Goal: Information Seeking & Learning: Learn about a topic

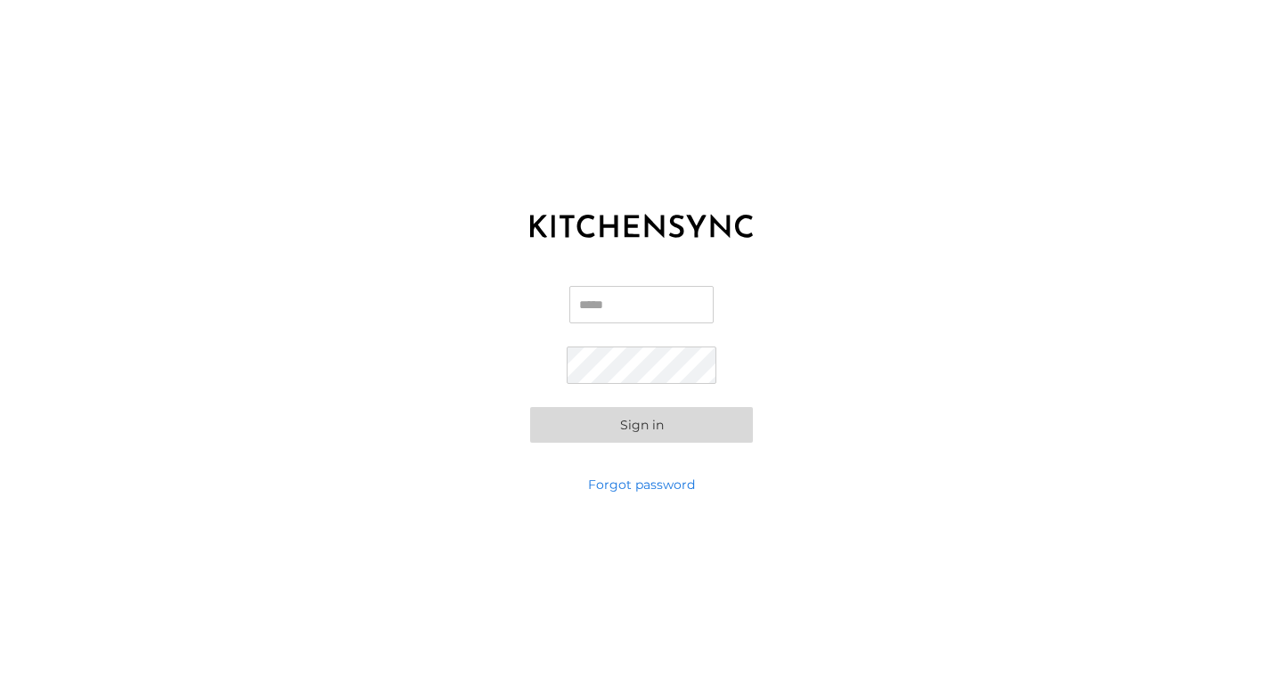
type input "**********"
click at [691, 430] on button "Sign in" at bounding box center [641, 425] width 223 height 36
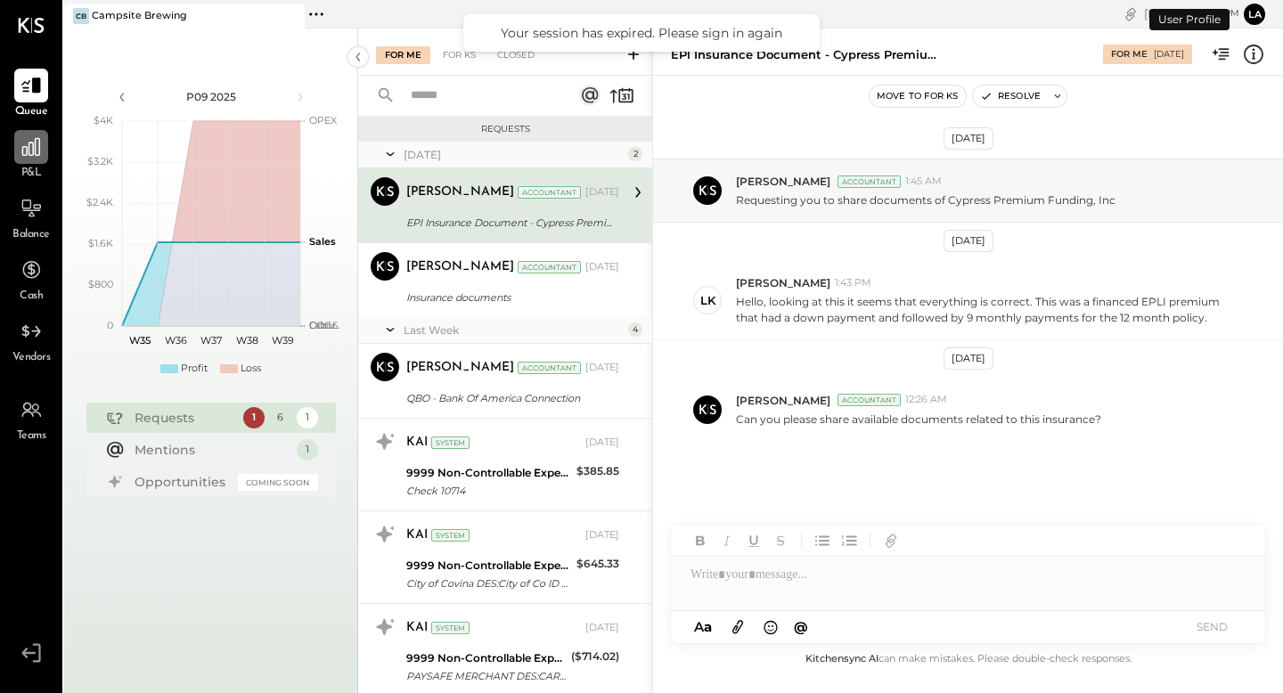
click at [23, 160] on div at bounding box center [31, 147] width 34 height 34
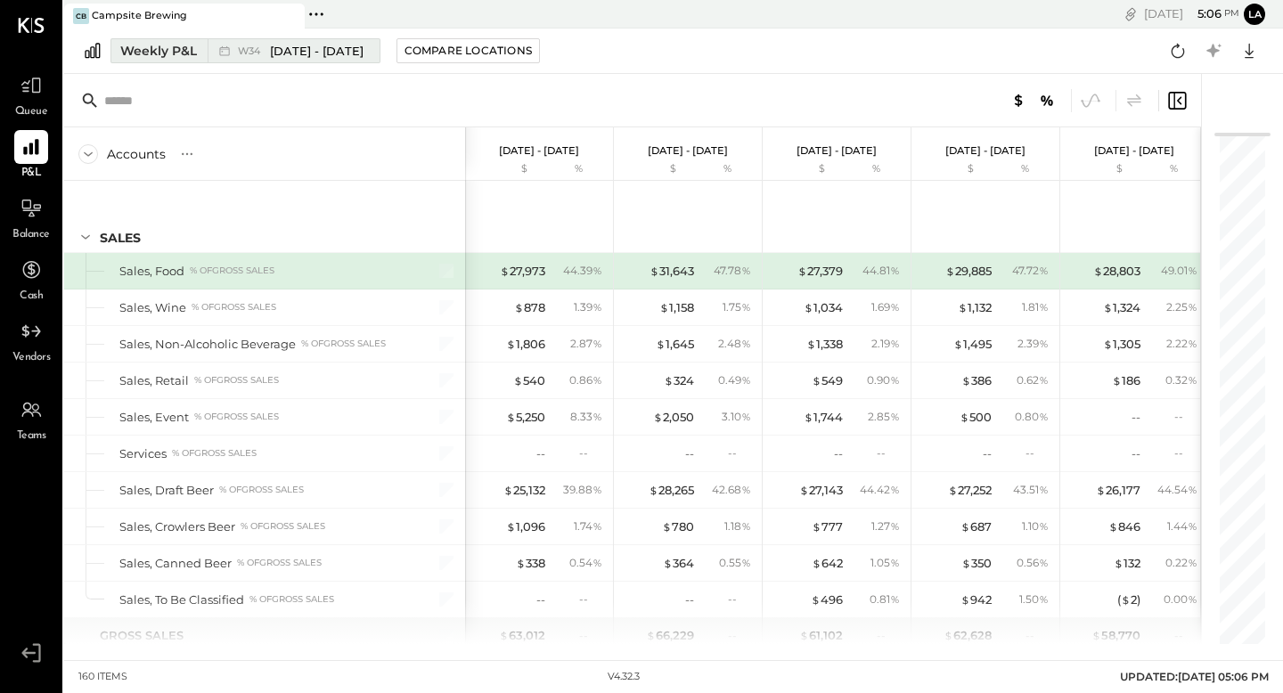
click at [192, 53] on div "Weekly P&L" at bounding box center [158, 51] width 77 height 18
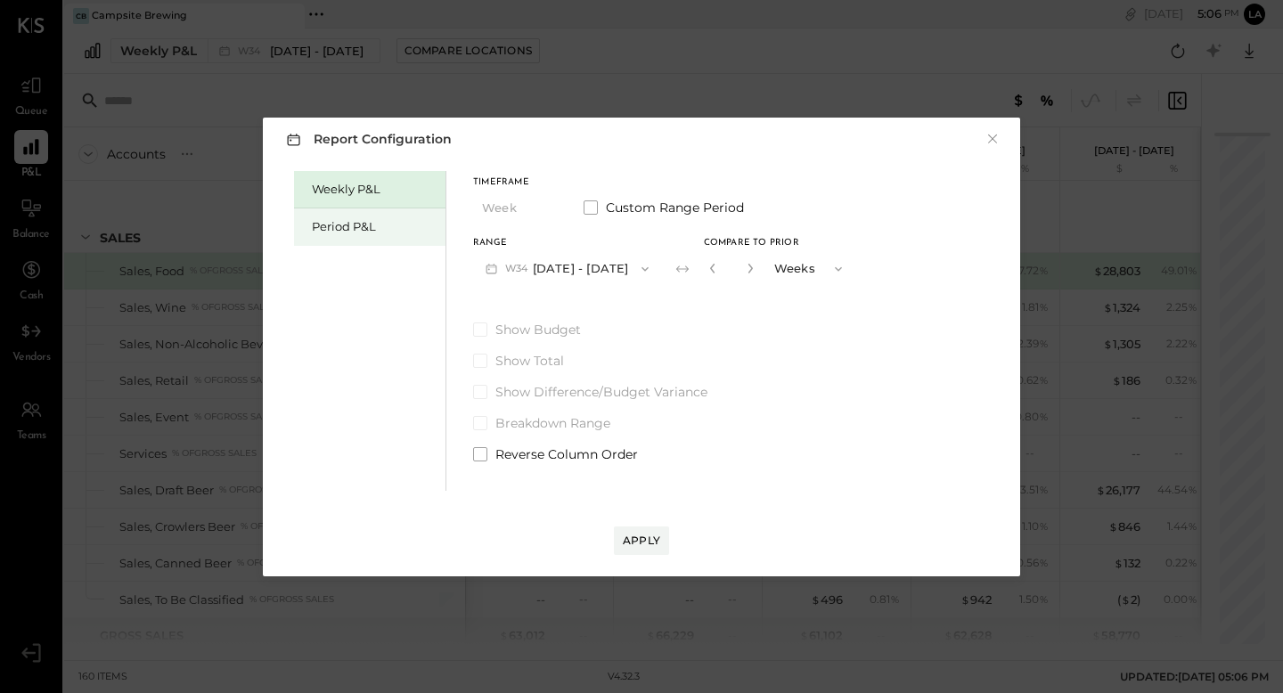
click at [393, 236] on div "Period P&L" at bounding box center [369, 226] width 151 height 37
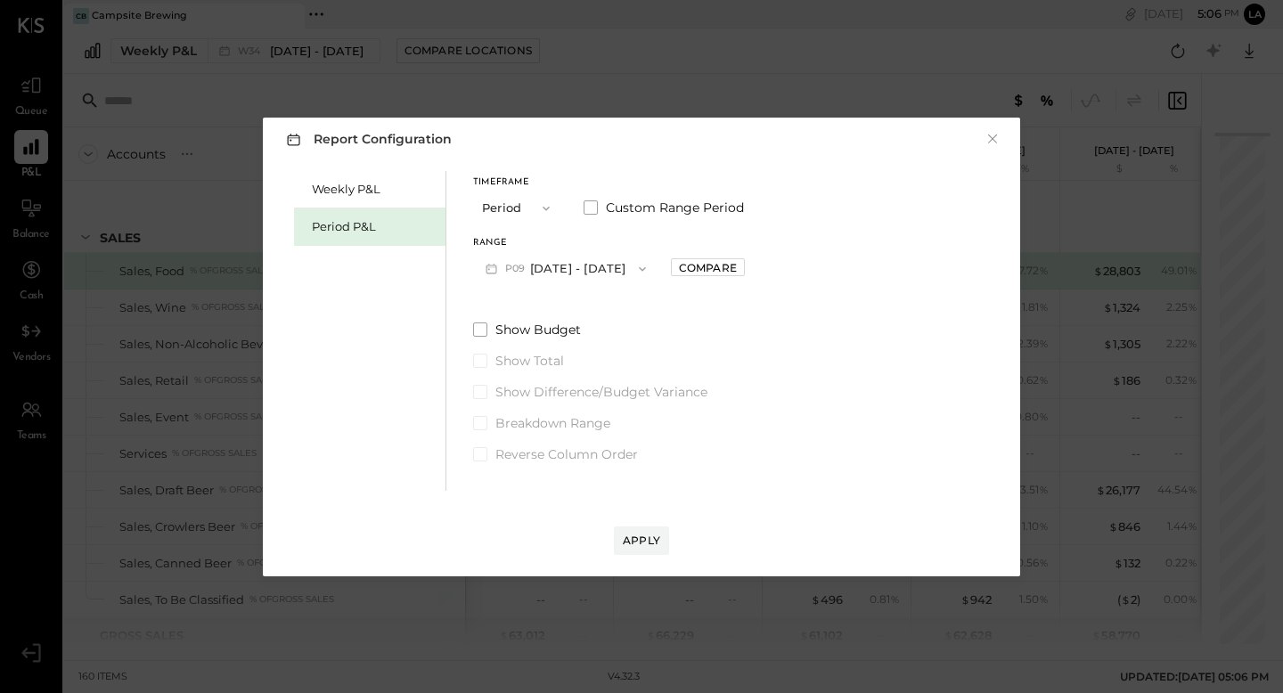
click at [551, 266] on button "P09 [DATE] - [DATE]" at bounding box center [565, 268] width 185 height 33
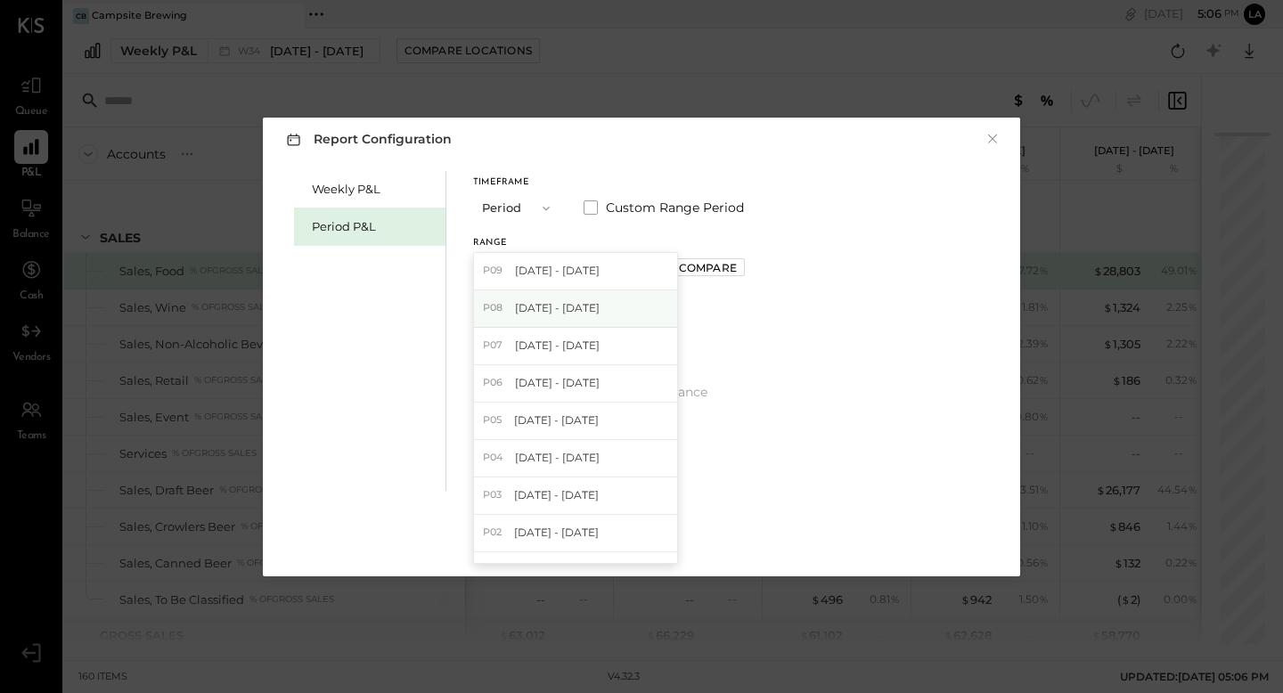
click at [563, 303] on span "[DATE] - [DATE]" at bounding box center [557, 307] width 85 height 15
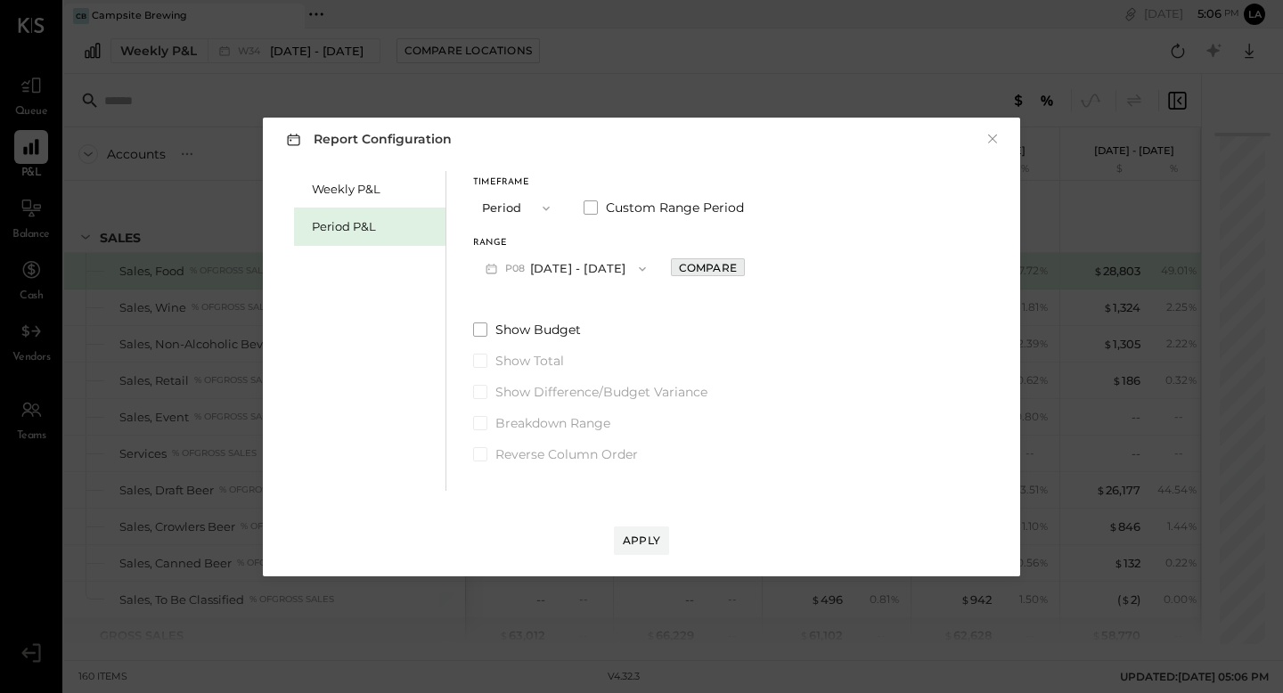
click at [737, 273] on div "Compare" at bounding box center [708, 267] width 58 height 15
click at [753, 269] on icon "button" at bounding box center [747, 268] width 11 height 11
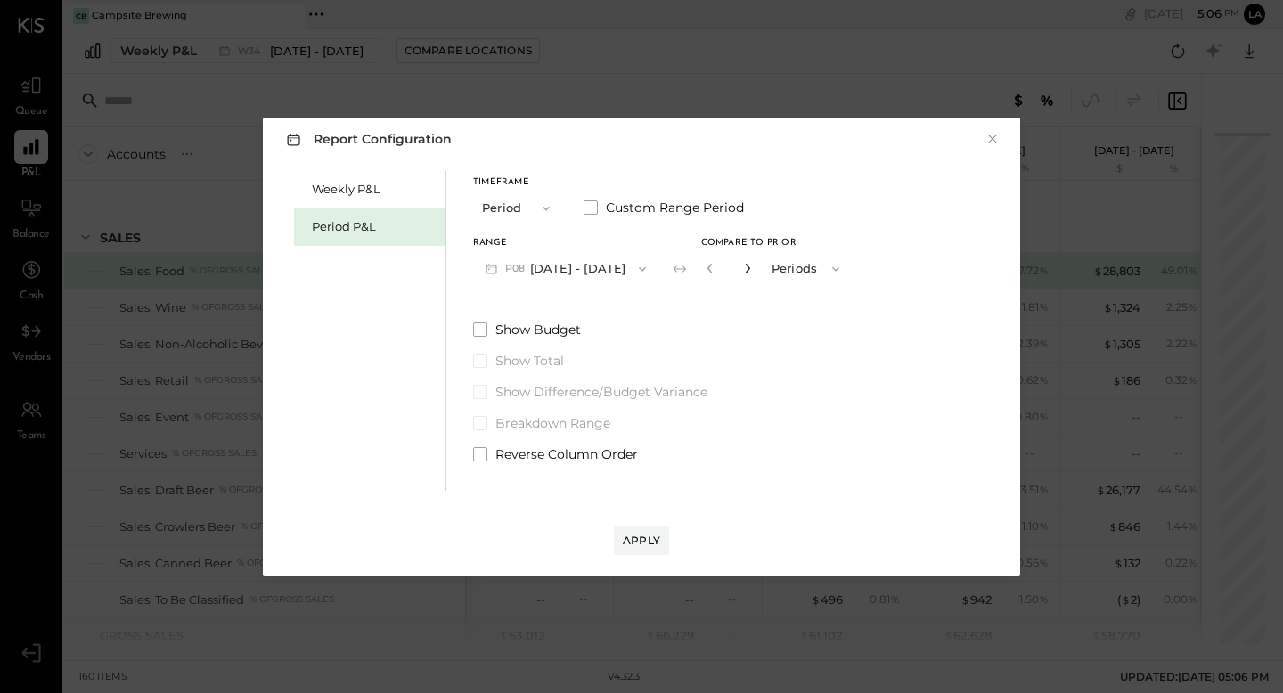
type input "*"
click at [474, 325] on span at bounding box center [480, 329] width 14 height 14
click at [627, 529] on button "Apply" at bounding box center [641, 540] width 55 height 29
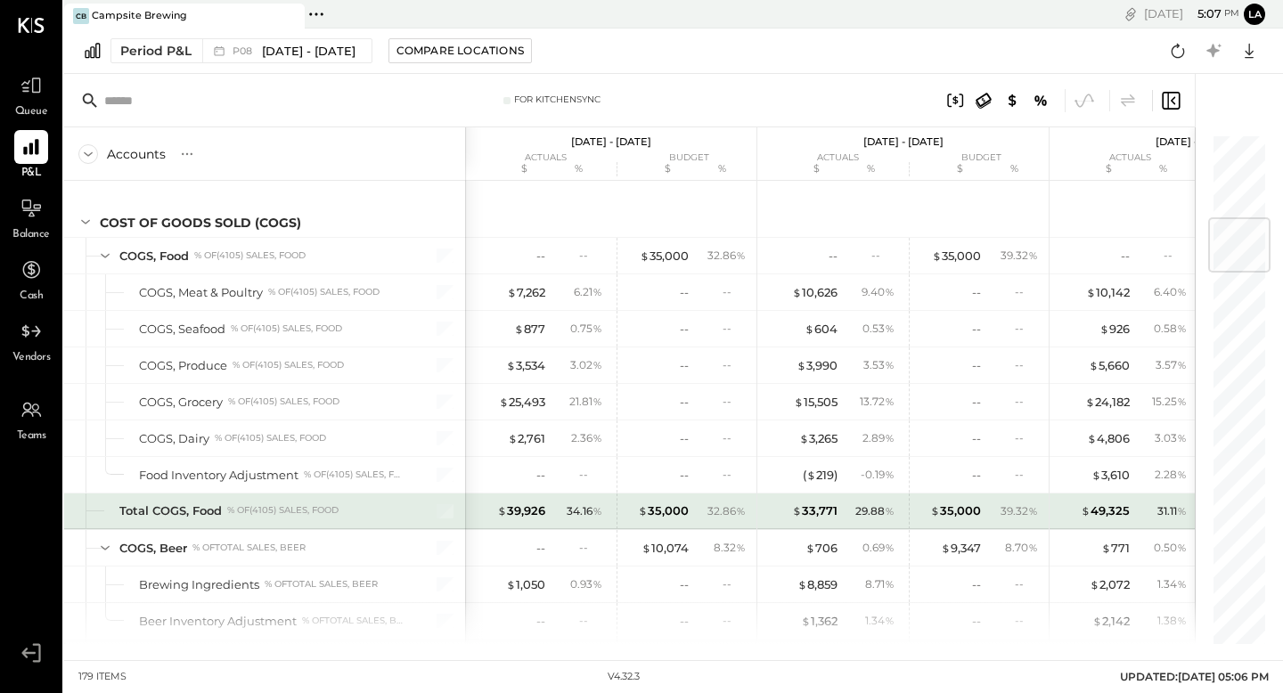
scroll to position [711, 0]
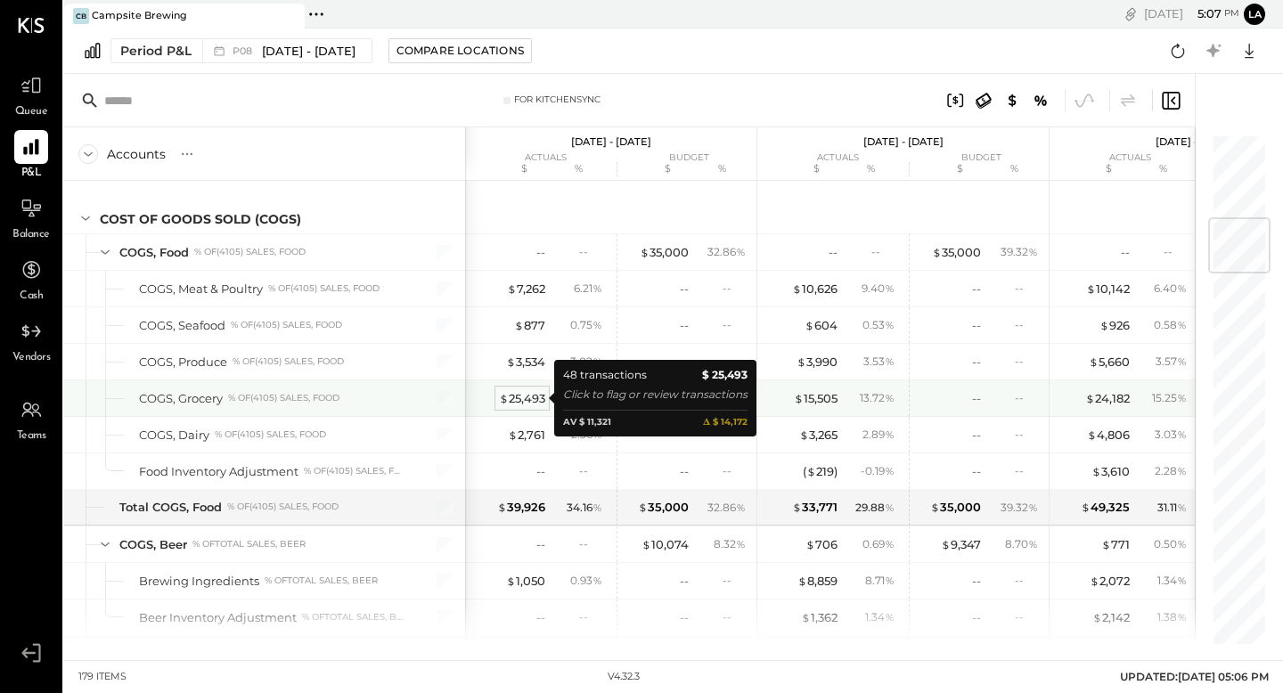
click at [526, 400] on div "$ 25,493" at bounding box center [522, 398] width 46 height 17
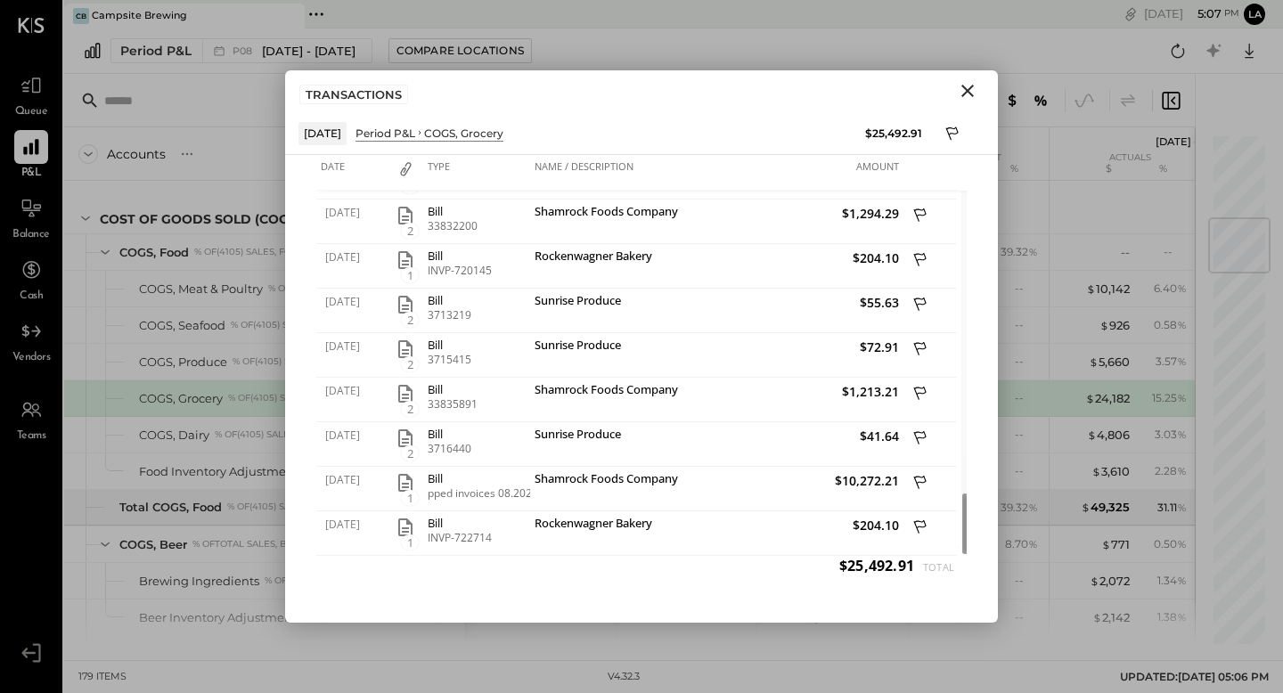
click at [969, 89] on icon "Close" at bounding box center [967, 90] width 21 height 21
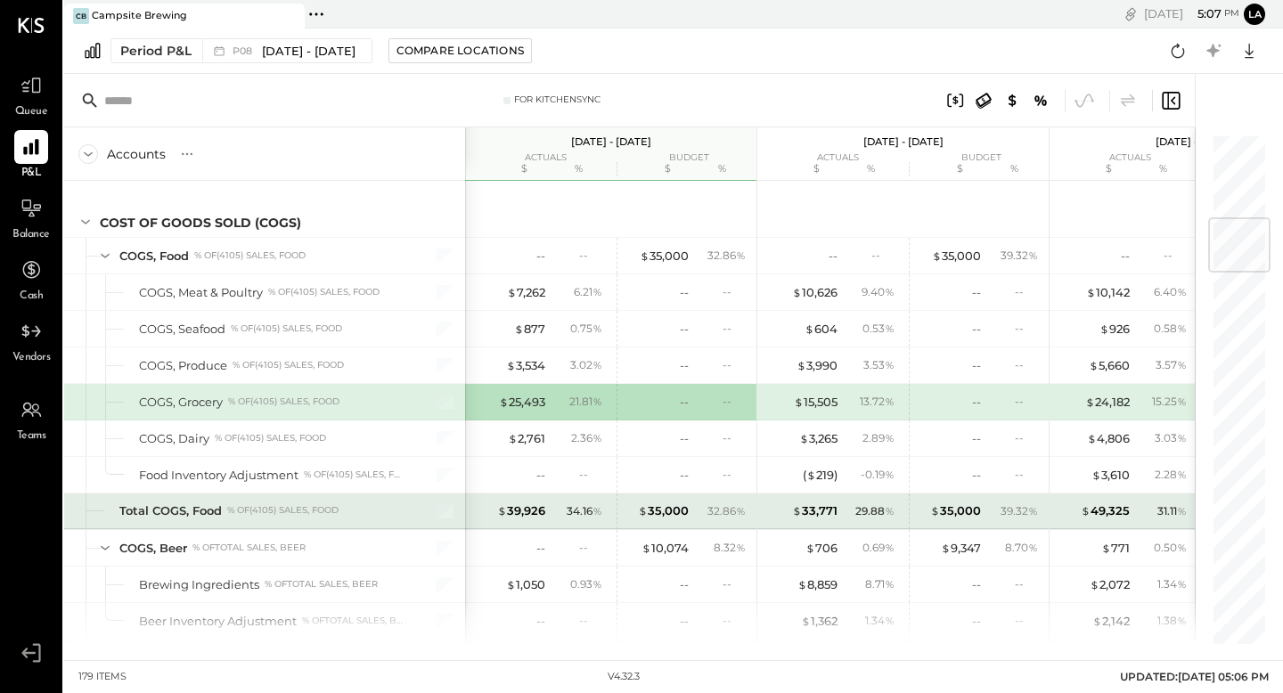
scroll to position [704, 0]
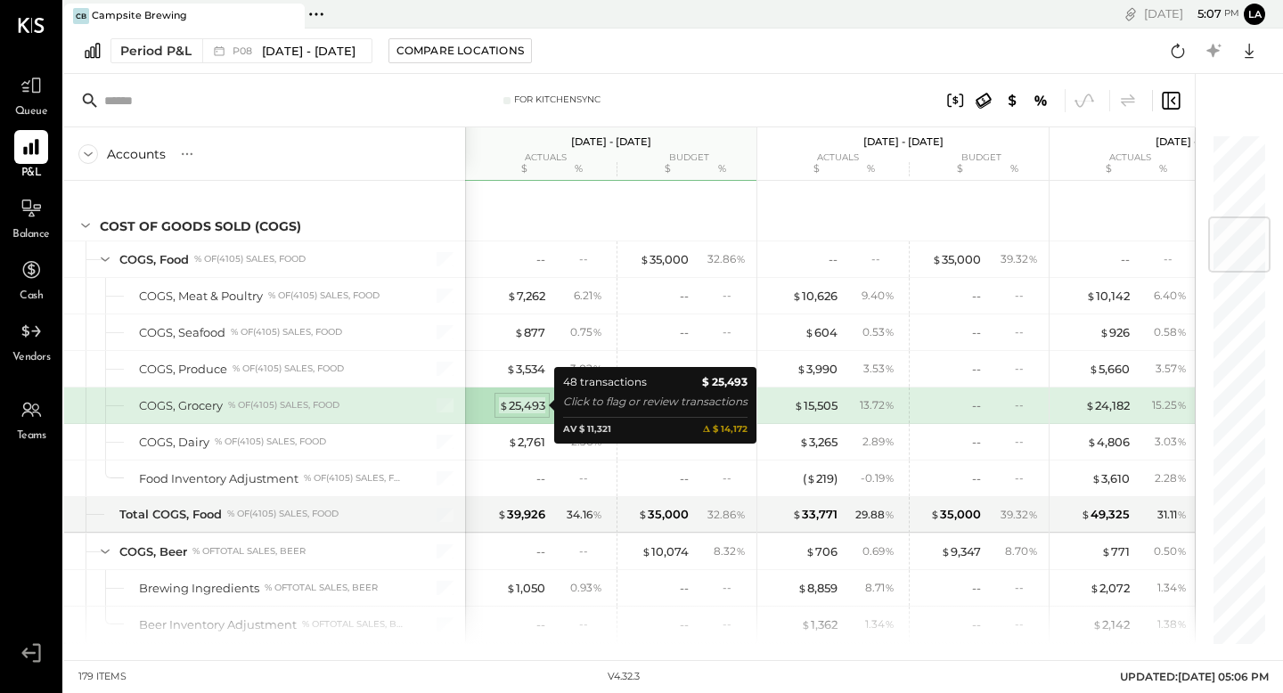
click at [532, 409] on div "$ 25,493" at bounding box center [522, 405] width 46 height 17
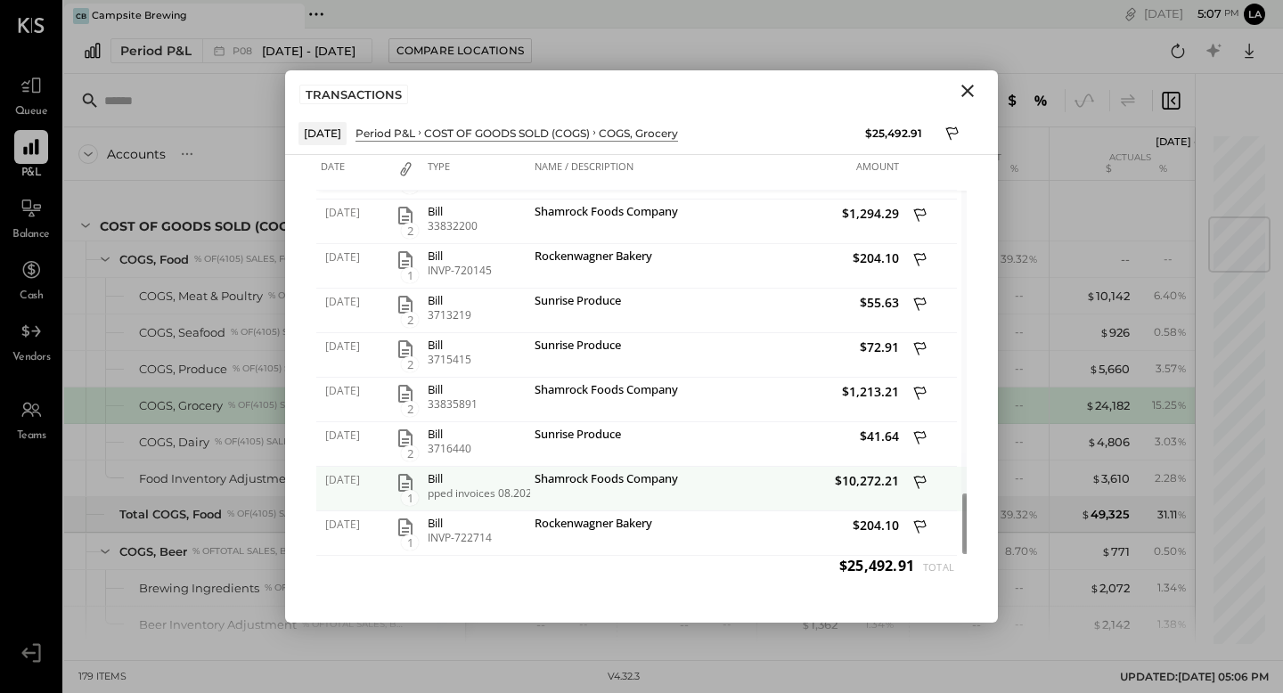
click at [515, 494] on div "pped invoices 08.2025" at bounding box center [477, 493] width 98 height 12
click at [516, 494] on div "pped invoices 08.2025" at bounding box center [477, 493] width 98 height 12
click at [409, 490] on span "1" at bounding box center [410, 498] width 18 height 16
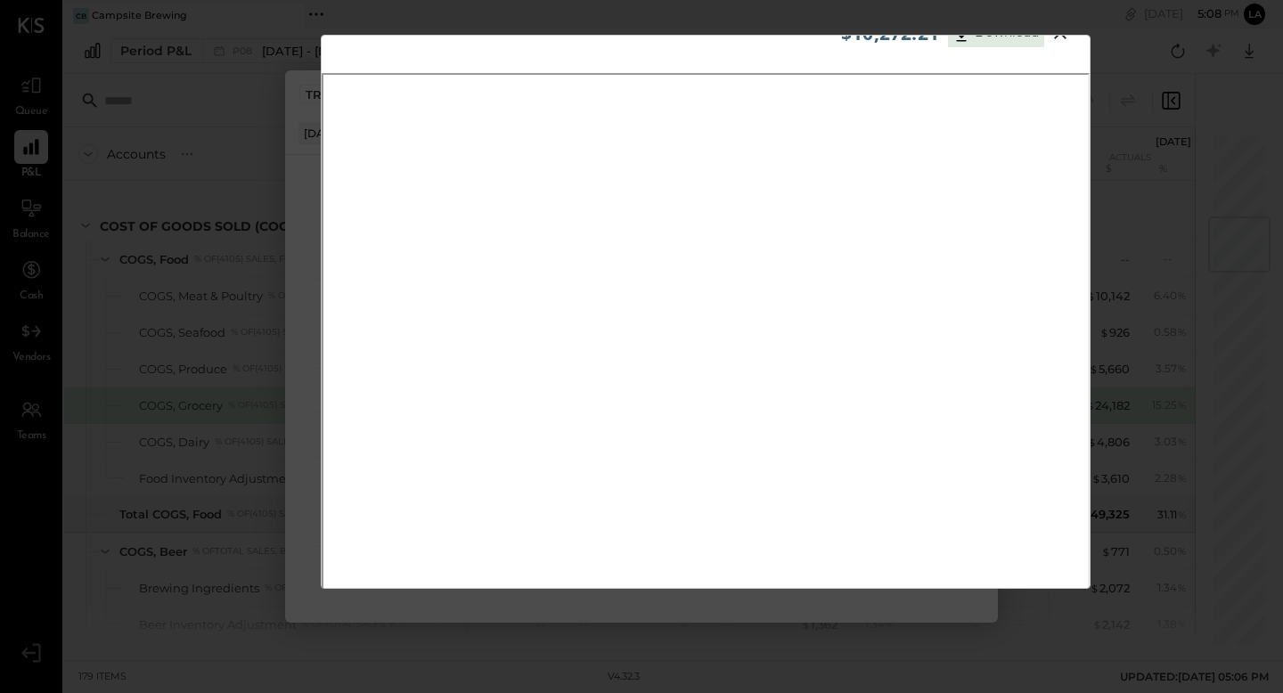
scroll to position [0, 0]
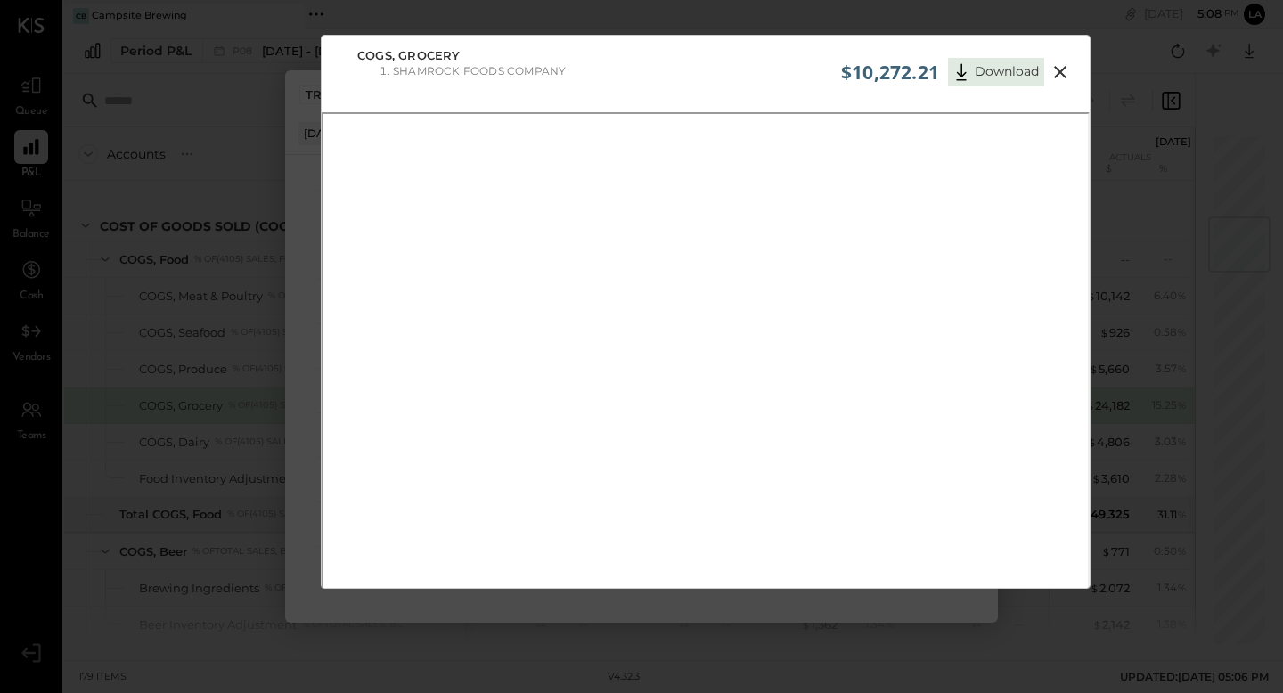
click at [1052, 72] on icon at bounding box center [1059, 71] width 21 height 21
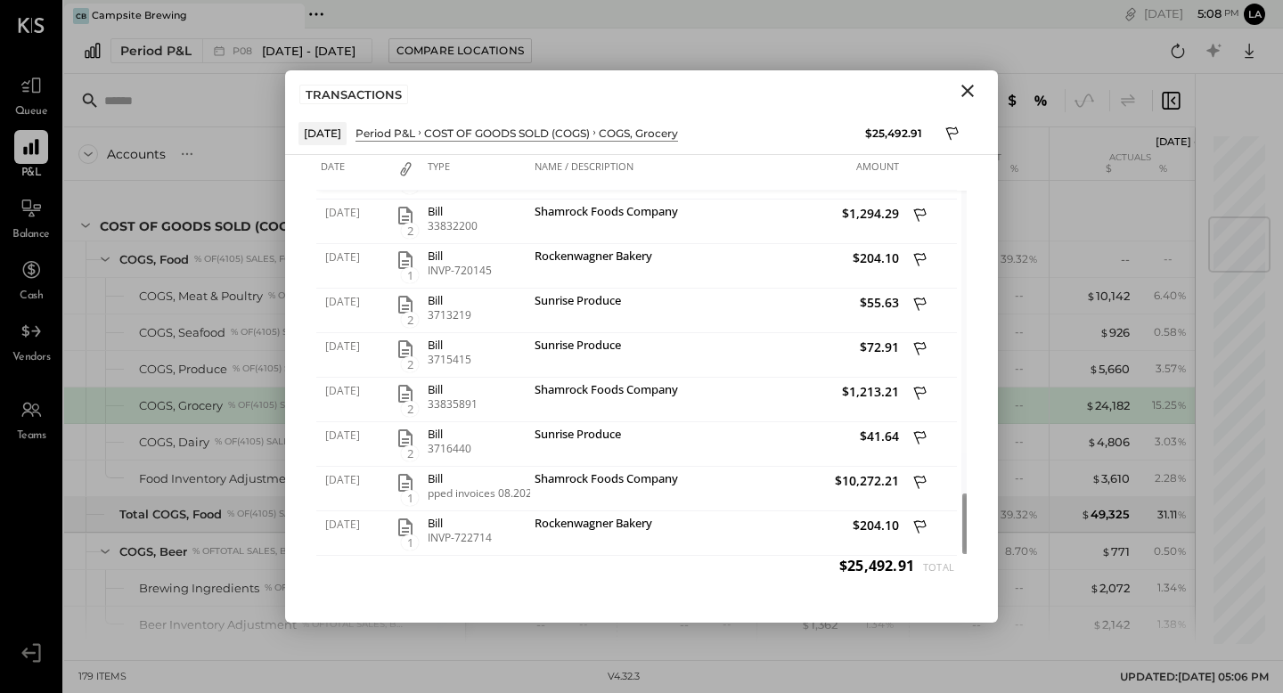
click at [963, 94] on icon "Close" at bounding box center [967, 91] width 12 height 12
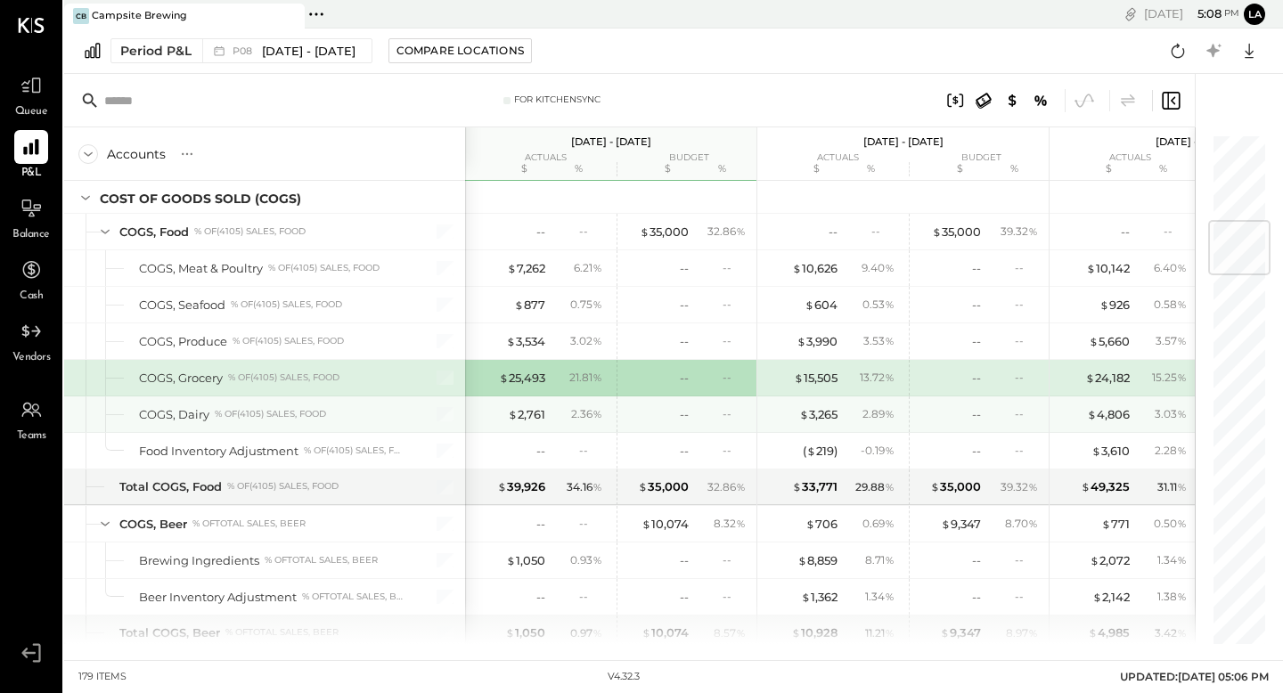
scroll to position [735, 0]
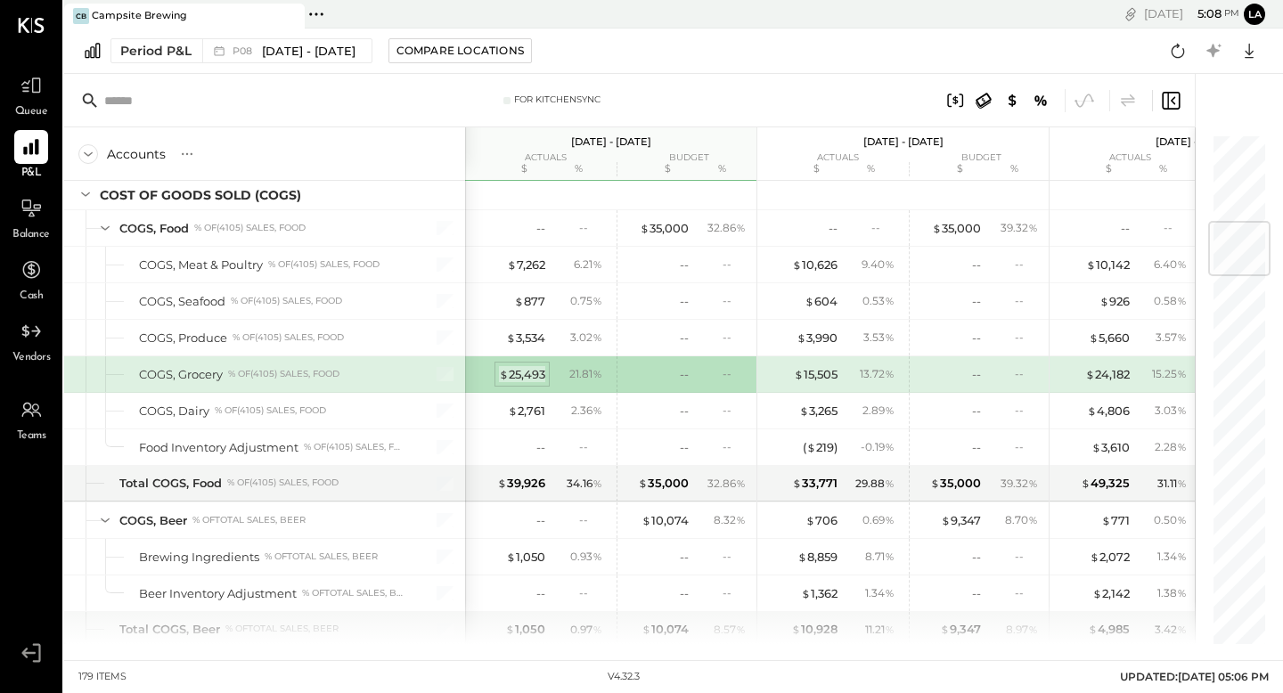
click at [526, 375] on div "$ 25,493" at bounding box center [522, 374] width 46 height 17
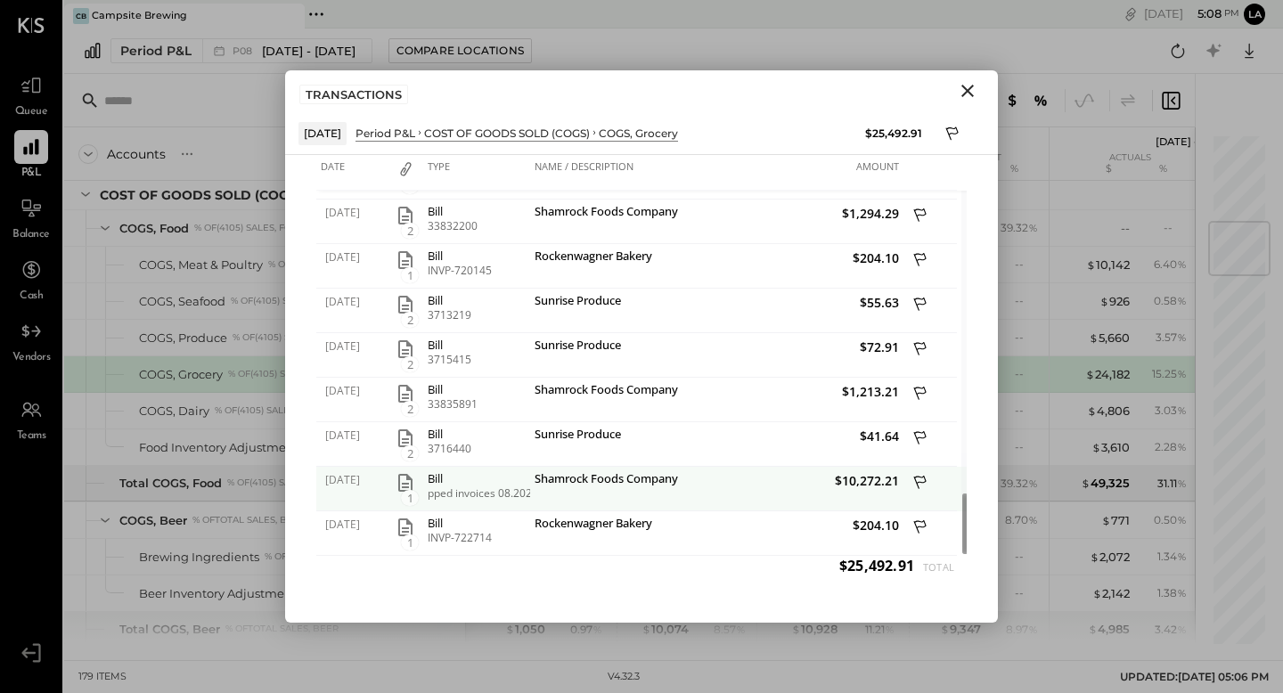
click at [412, 485] on icon "button" at bounding box center [405, 483] width 14 height 18
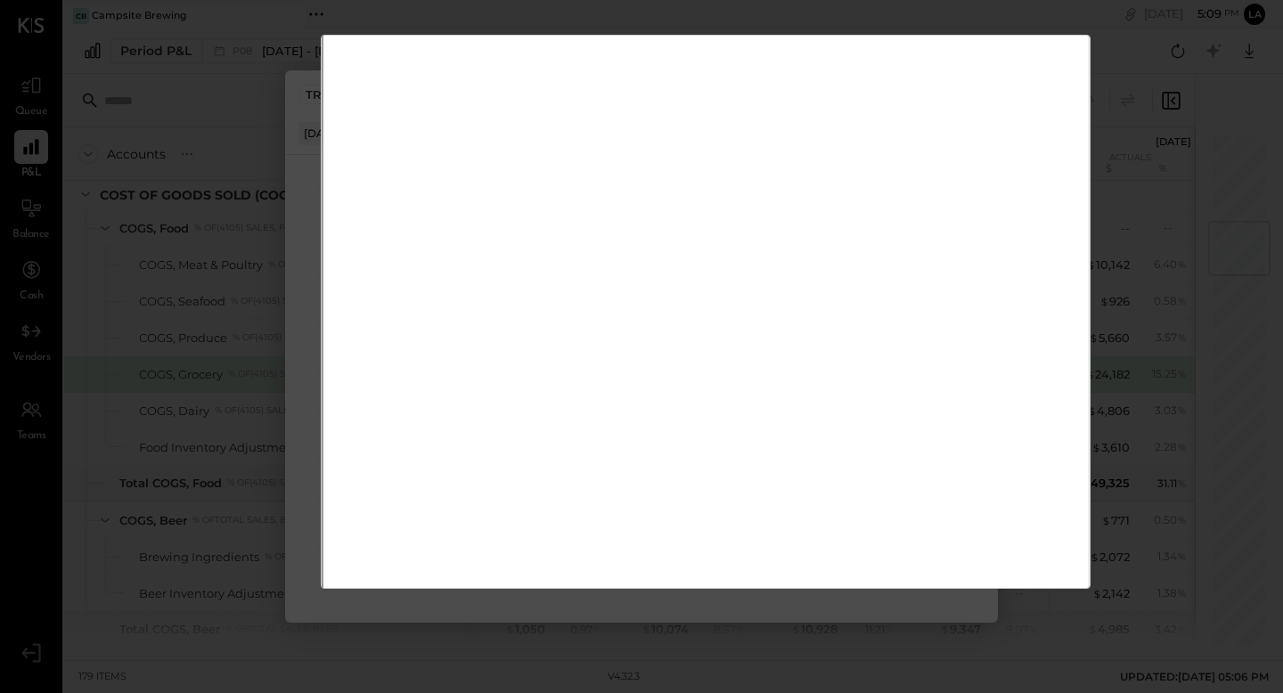
scroll to position [174, 0]
click at [264, 268] on div "$10,272.21 Download COGS, Grocery Shamrock Foods Company" at bounding box center [641, 346] width 1283 height 693
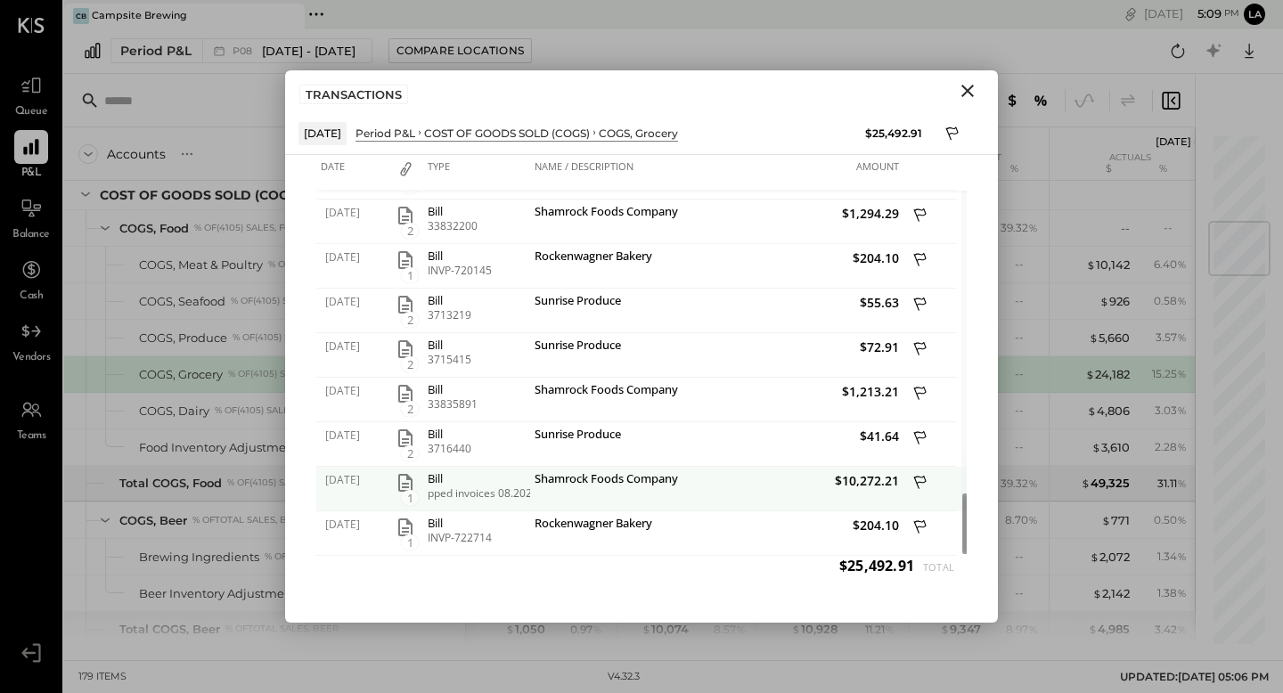
click at [922, 485] on icon at bounding box center [921, 484] width 16 height 22
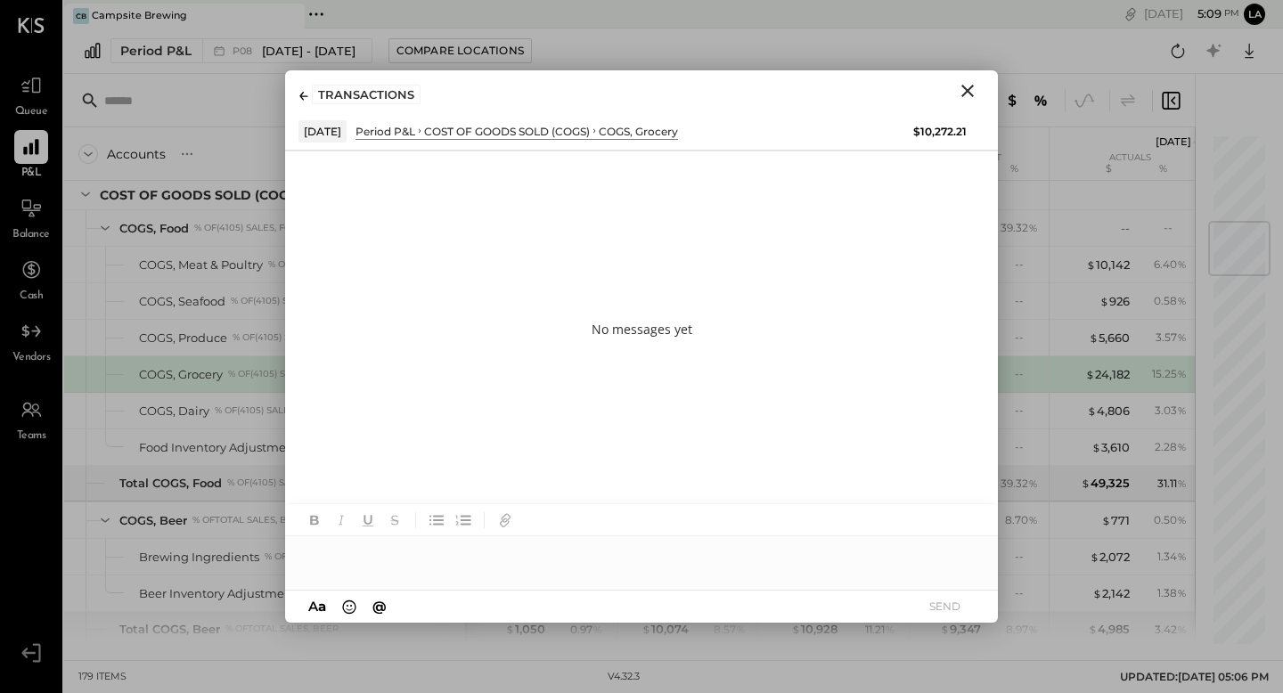
click at [626, 559] on div at bounding box center [641, 554] width 713 height 36
click at [942, 608] on button "SEND" at bounding box center [944, 606] width 71 height 24
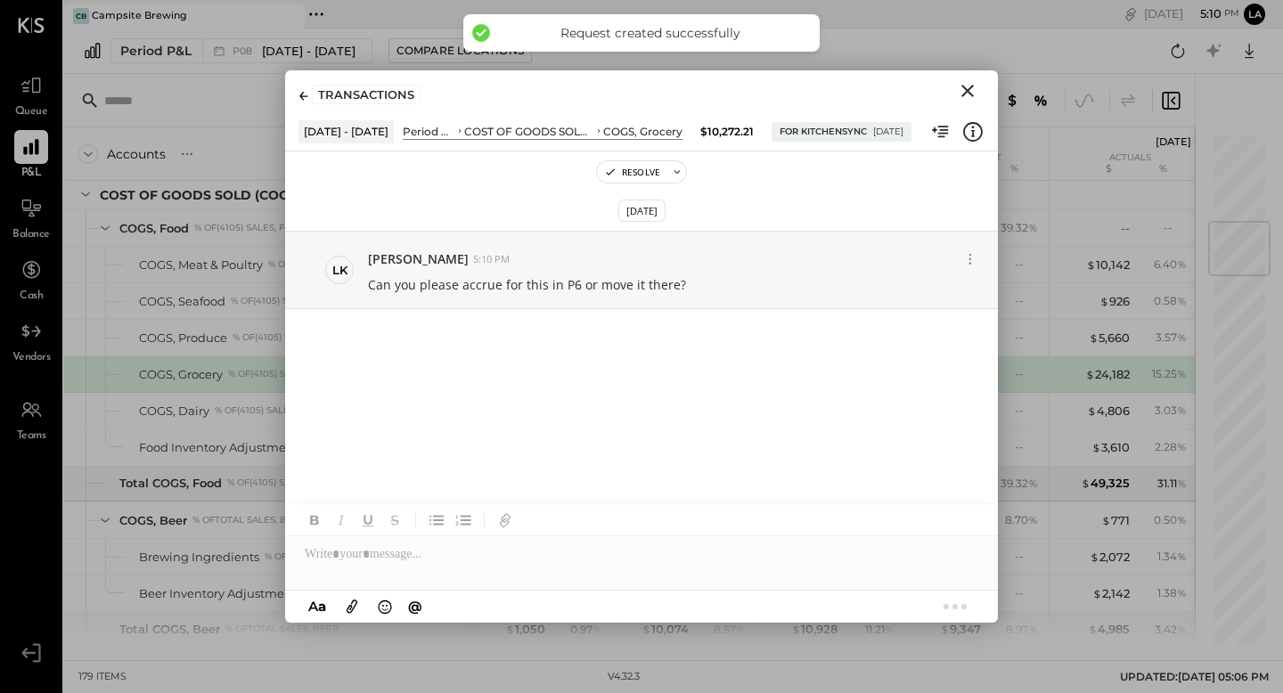
click at [971, 95] on icon "Close" at bounding box center [967, 91] width 12 height 12
